Goal: Task Accomplishment & Management: Use online tool/utility

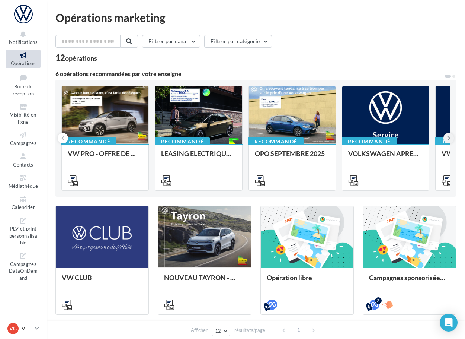
click at [388, 135] on icon at bounding box center [448, 137] width 3 height 7
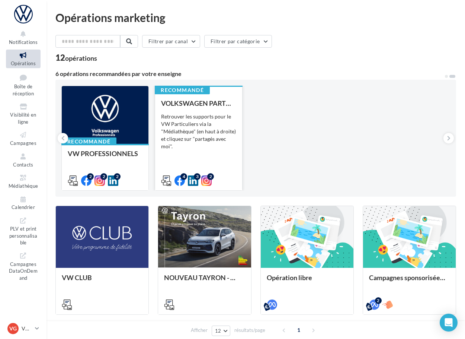
click at [203, 145] on div "Retrouver les supports pour le VW Particuliers via la "Médiathèque" (en haut à …" at bounding box center [198, 131] width 75 height 37
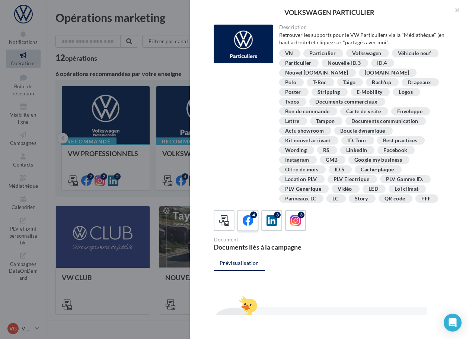
click at [255, 218] on div "4" at bounding box center [253, 214] width 7 height 7
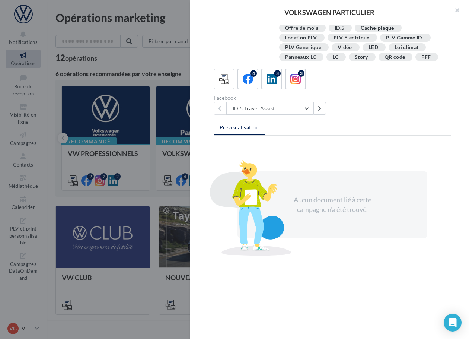
scroll to position [144, 0]
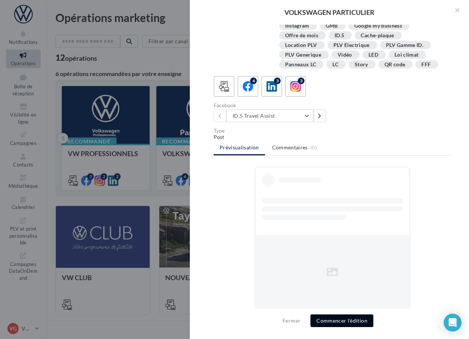
click at [343, 323] on button "Commencer l'édition" at bounding box center [341, 320] width 63 height 13
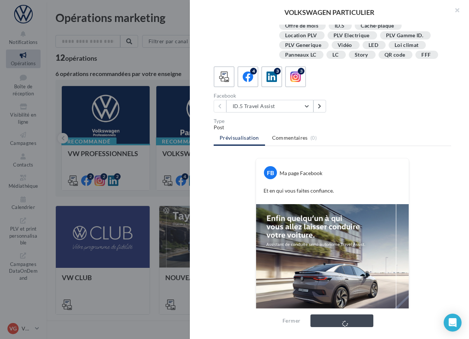
scroll to position [149, 0]
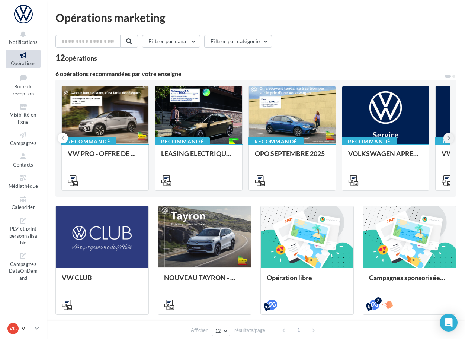
click at [449, 138] on icon at bounding box center [448, 137] width 3 height 7
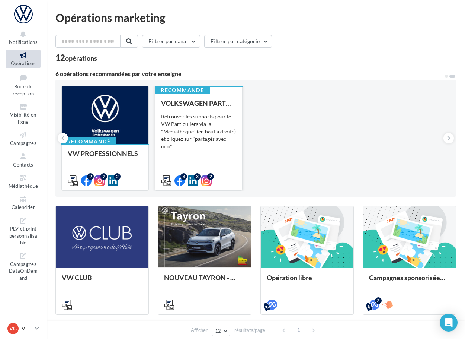
click at [213, 107] on div "VOLKSWAGEN PARTICULIER Retrouver les supports pour le VW Particuliers via la "M…" at bounding box center [198, 141] width 75 height 84
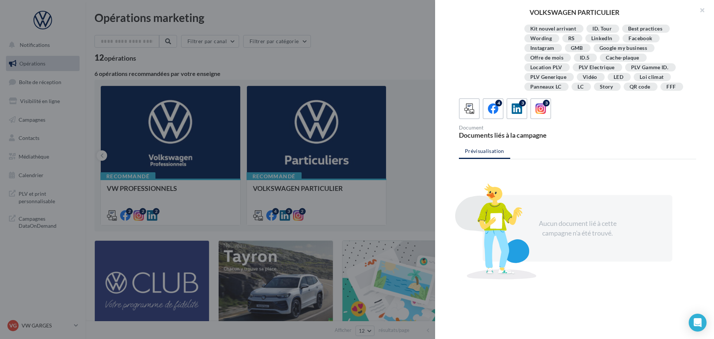
scroll to position [145, 0]
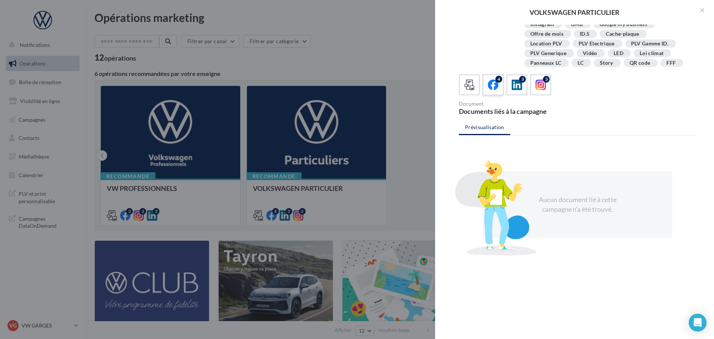
click at [468, 87] on icon at bounding box center [493, 85] width 11 height 11
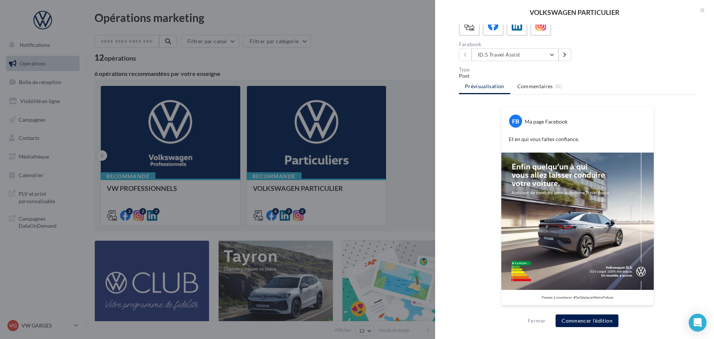
scroll to position [205, 0]
click at [468, 324] on button "Commencer l'édition" at bounding box center [587, 320] width 63 height 13
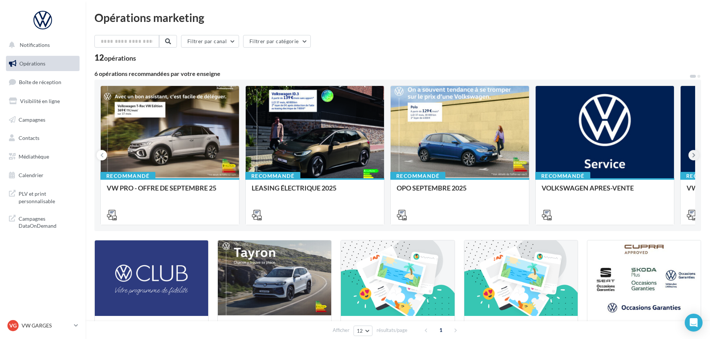
click at [693, 153] on icon at bounding box center [694, 154] width 3 height 7
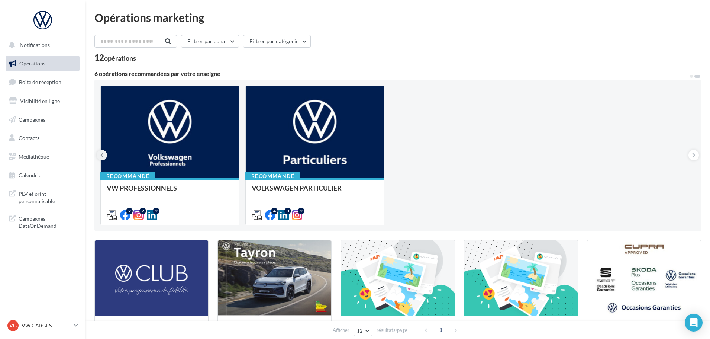
click at [102, 155] on icon at bounding box center [101, 154] width 3 height 7
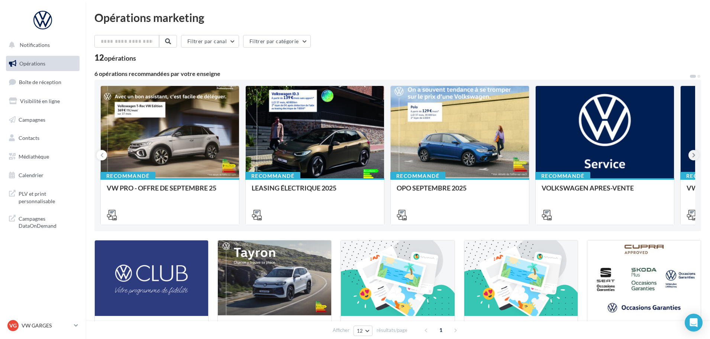
click at [691, 154] on button at bounding box center [694, 155] width 10 height 10
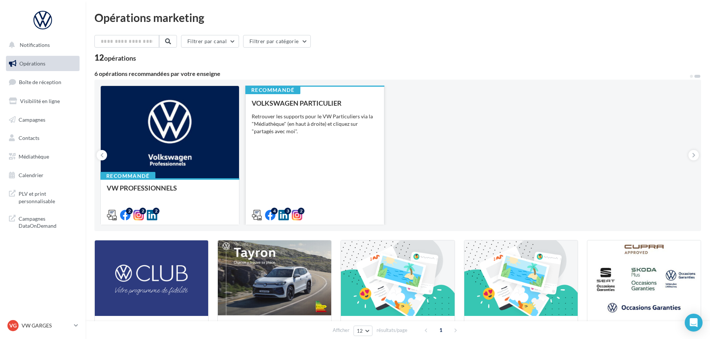
click at [287, 178] on div "VOLKSWAGEN PARTICULIER Retrouver les supports pour le VW Particuliers via la "M…" at bounding box center [315, 158] width 126 height 119
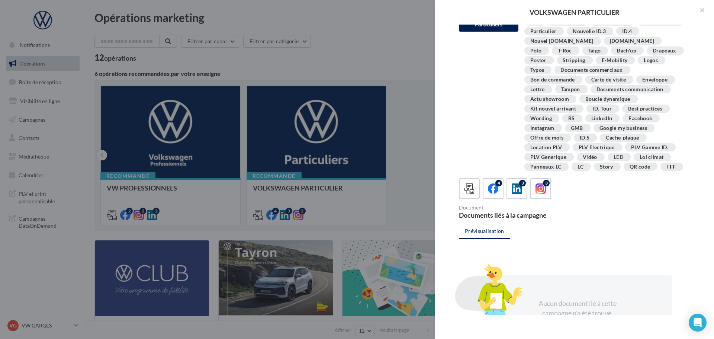
scroll to position [74, 0]
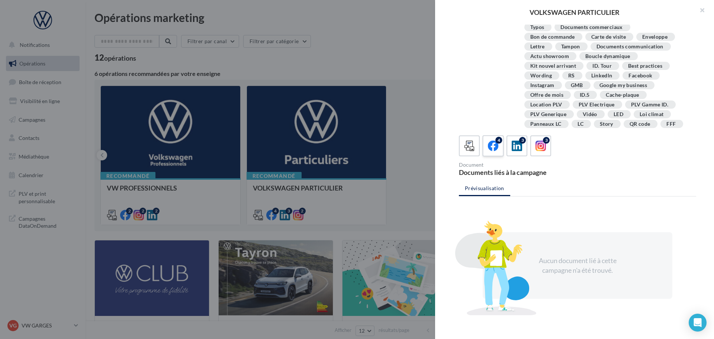
click at [493, 156] on label "4" at bounding box center [492, 145] width 21 height 21
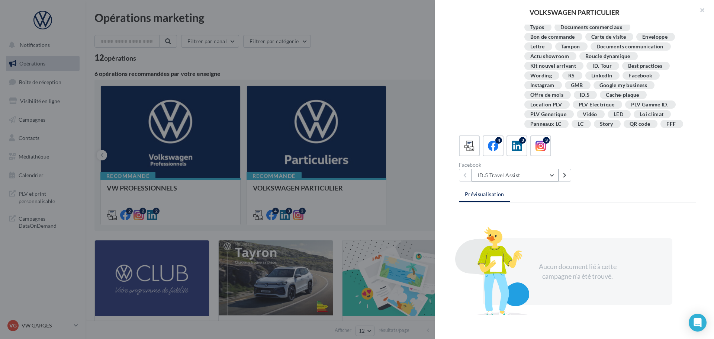
click at [535, 182] on button "ID.5 Travel Assist" at bounding box center [515, 175] width 87 height 13
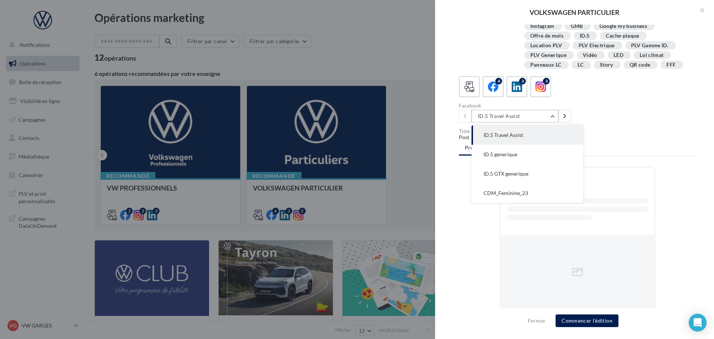
scroll to position [143, 0]
click at [624, 151] on ul "Prévisualisation Commentaires (0)" at bounding box center [577, 148] width 237 height 15
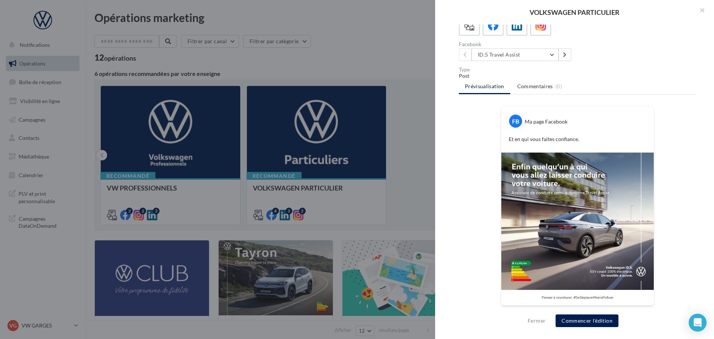
scroll to position [205, 0]
click at [588, 318] on button "Commencer l'édition" at bounding box center [587, 320] width 63 height 13
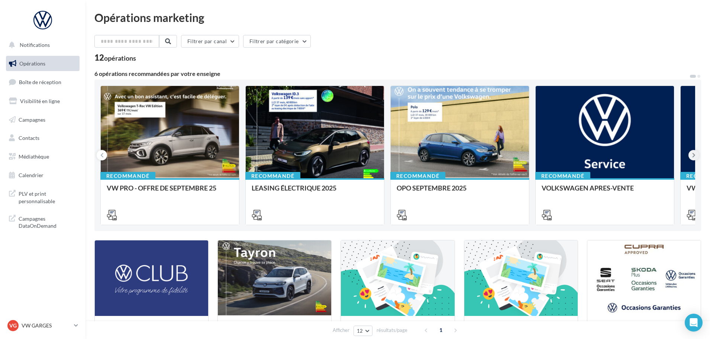
click at [693, 155] on icon at bounding box center [694, 154] width 3 height 7
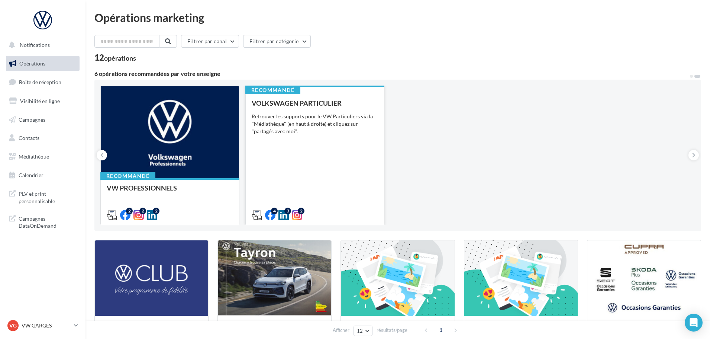
click at [317, 176] on div "VOLKSWAGEN PARTICULIER Retrouver les supports pour le VW Particuliers via la "M…" at bounding box center [315, 158] width 126 height 119
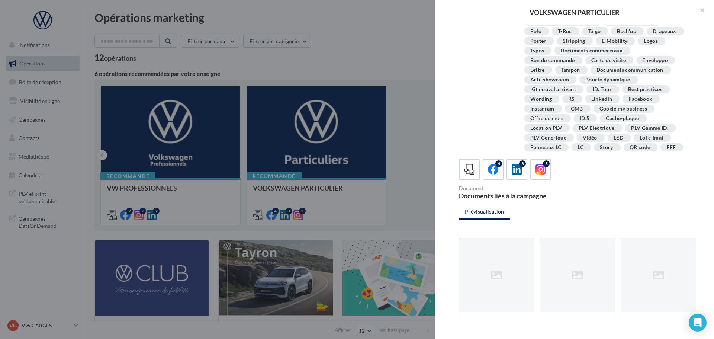
scroll to position [105, 0]
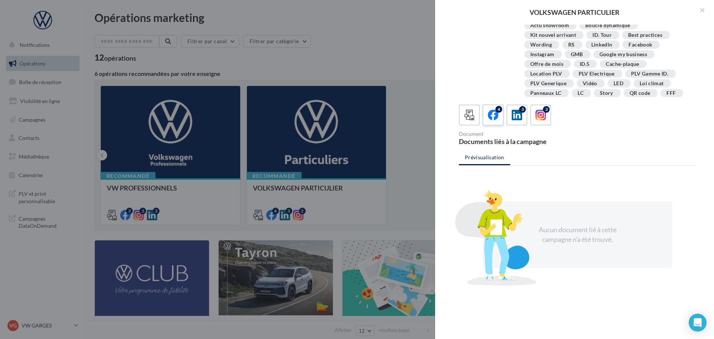
click at [495, 121] on icon at bounding box center [493, 115] width 11 height 11
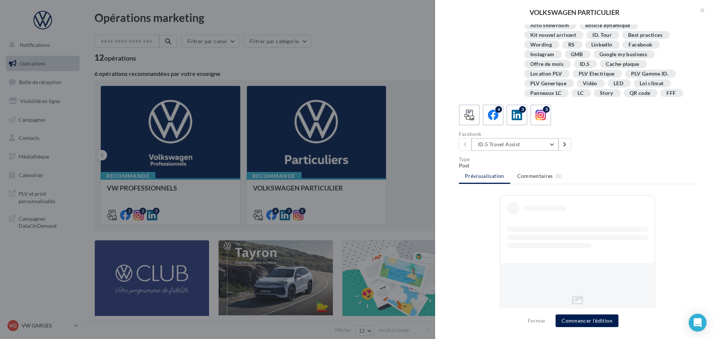
click at [531, 151] on button "ID.5 Travel Assist" at bounding box center [515, 144] width 87 height 13
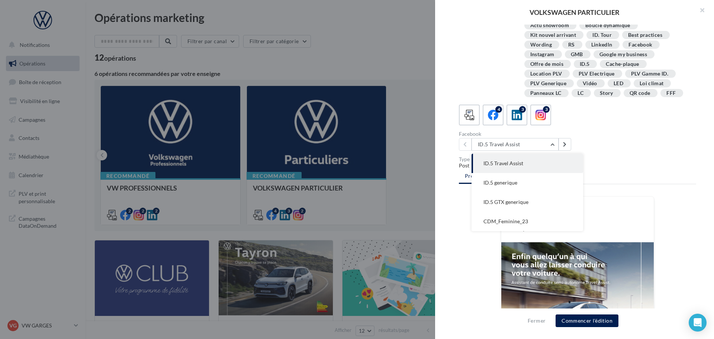
click at [599, 184] on ul "Prévisualisation Commentaires (0)" at bounding box center [577, 176] width 237 height 15
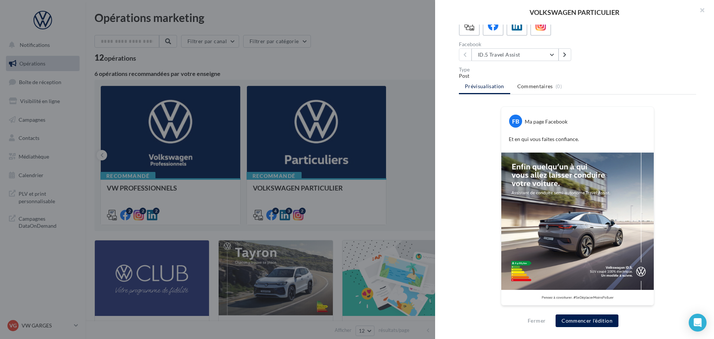
scroll to position [205, 0]
click at [589, 323] on button "Commencer l'édition" at bounding box center [587, 320] width 63 height 13
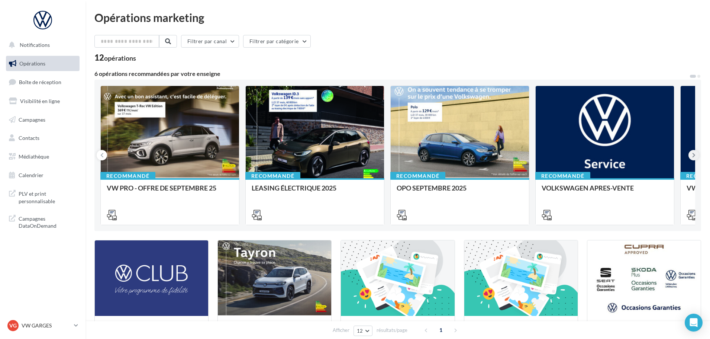
click at [693, 153] on icon at bounding box center [694, 154] width 3 height 7
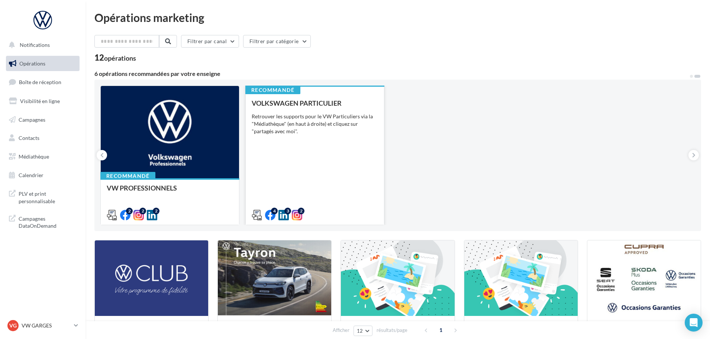
click at [306, 169] on div "VOLKSWAGEN PARTICULIER Retrouver les supports pour le VW Particuliers via la "M…" at bounding box center [315, 158] width 126 height 119
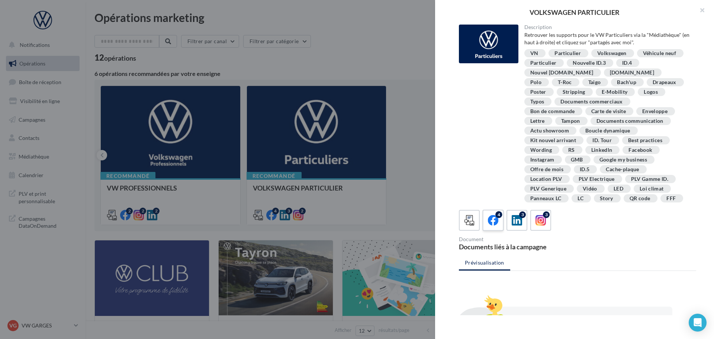
click at [492, 226] on icon at bounding box center [493, 220] width 11 height 11
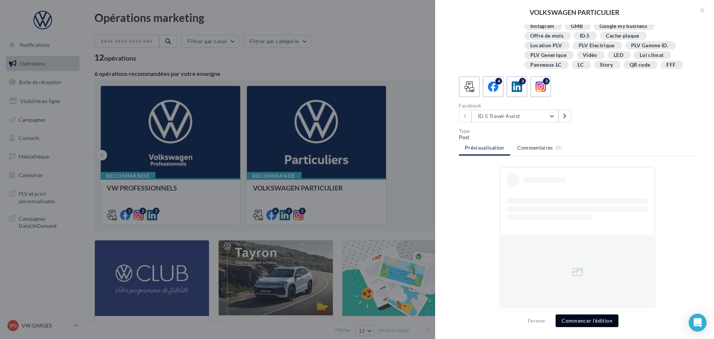
scroll to position [151, 0]
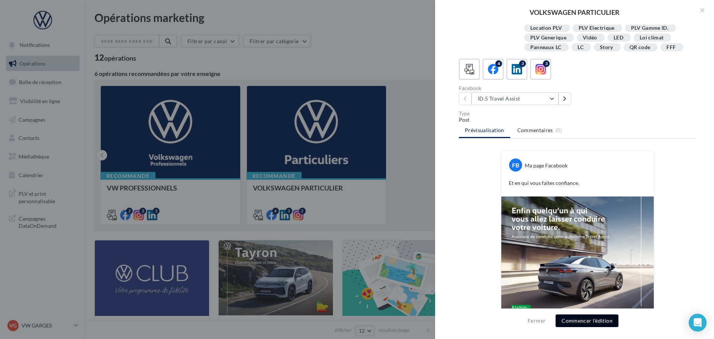
click at [597, 317] on button "Commencer l'édition" at bounding box center [587, 320] width 63 height 13
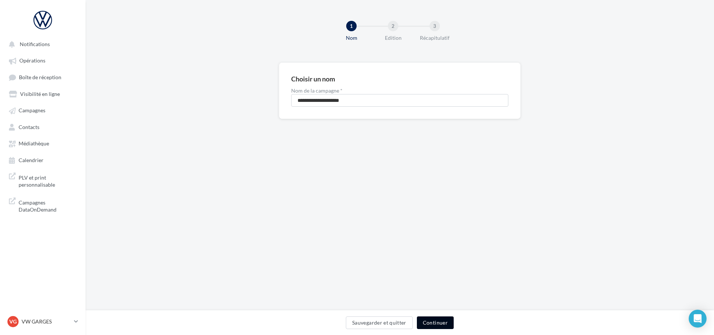
click at [436, 323] on button "Continuer" at bounding box center [435, 323] width 37 height 13
